Goal: Check status: Check status

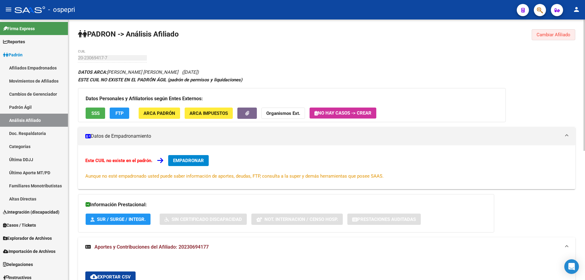
click at [561, 37] on button "Cambiar Afiliado" at bounding box center [554, 34] width 44 height 11
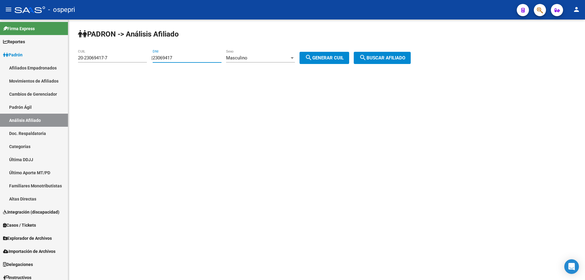
click at [171, 58] on input "23069417" at bounding box center [187, 57] width 69 height 5
paste input "96046851"
type input "96046851"
drag, startPoint x: 339, startPoint y: 59, endPoint x: 382, endPoint y: 59, distance: 43.9
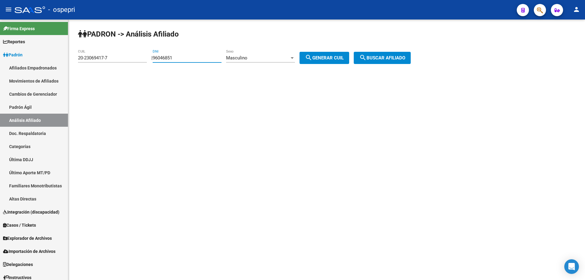
click at [344, 59] on span "search Generar CUIL" at bounding box center [324, 57] width 39 height 5
type input "20-96046851-2"
click at [384, 58] on span "search Buscar afiliado" at bounding box center [382, 57] width 46 height 5
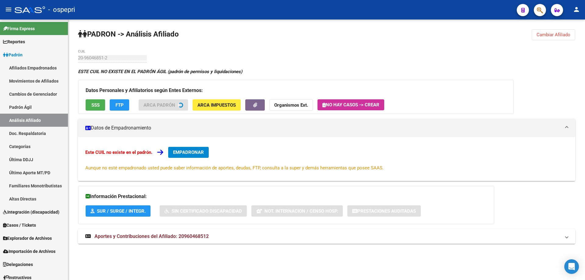
click at [193, 237] on span "Aportes y Contribuciones del Afiliado: 20960468512" at bounding box center [151, 236] width 114 height 6
